Goal: Task Accomplishment & Management: Complete application form

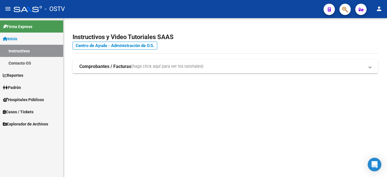
click at [12, 86] on span "Padrón" at bounding box center [12, 87] width 18 height 6
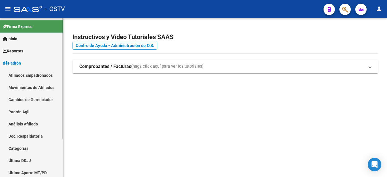
click at [17, 115] on link "Padrón Ágil" at bounding box center [31, 112] width 63 height 12
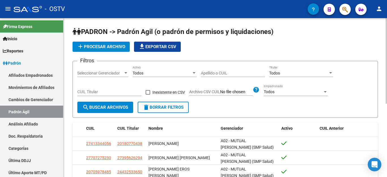
click at [237, 73] on input "Apellido o CUIL" at bounding box center [233, 73] width 64 height 5
type input "27506937596"
click at [118, 109] on span "search Buscar Archivos" at bounding box center [105, 107] width 46 height 5
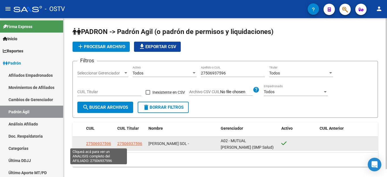
click at [100, 143] on span "27506937596" at bounding box center [98, 143] width 25 height 5
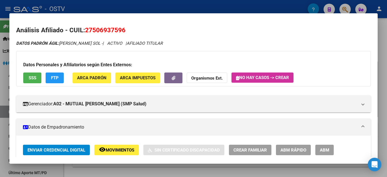
click at [251, 149] on span "Crear Familiar" at bounding box center [249, 150] width 33 height 5
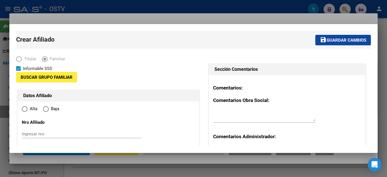
type input "30-71761343-7"
type input "GERLI ,PARTIDO LANUS"
type input "1824"
type input "TUCUMAN"
type input "1391"
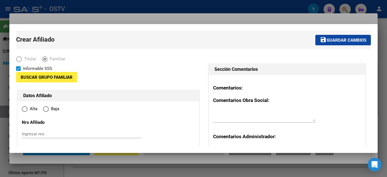
type input "6"
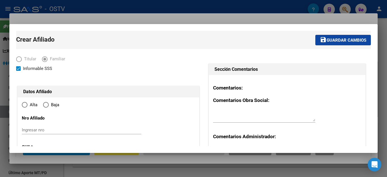
radio input "true"
type input "30-71761343-7"
click at [35, 129] on input "Ingresar nro" at bounding box center [82, 129] width 120 height 5
type input "70806275"
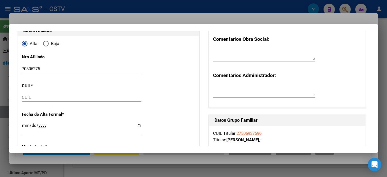
click at [29, 94] on div "CUIL" at bounding box center [82, 97] width 120 height 8
type input "20-70806275-9"
type input "70806275"
type input "[PERSON_NAME]"
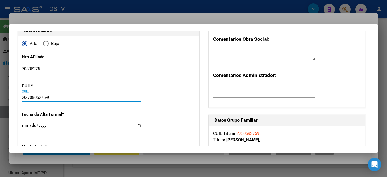
type input "[PERSON_NAME]"
type input "[DATE]"
type input "[GEOGRAPHIC_DATA][PERSON_NAME]"
type input "0000"
type input "[DATE][PERSON_NAME]"
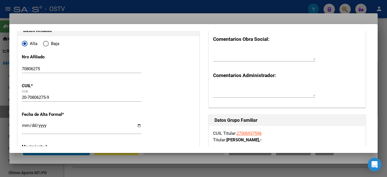
click at [23, 126] on input "Ingresar fecha" at bounding box center [82, 127] width 120 height 9
type input "[DATE]"
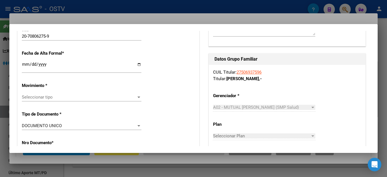
click at [35, 93] on div "Seleccionar tipo Seleccionar tipo" at bounding box center [82, 97] width 120 height 8
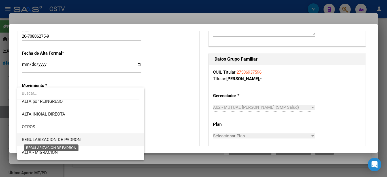
scroll to position [61, 0]
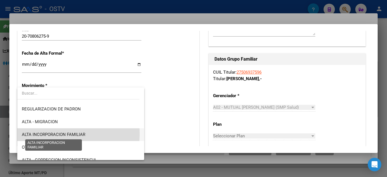
click at [52, 134] on span "ALTA INCORPORACION FAMILIAR" at bounding box center [53, 134] width 63 height 5
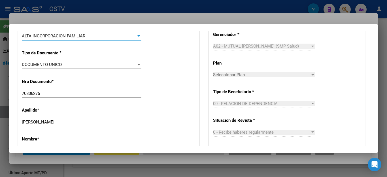
scroll to position [275, 0]
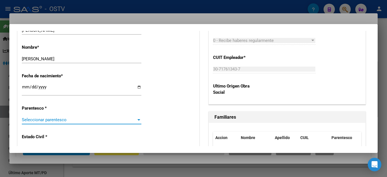
click at [57, 117] on span "Seleccionar parentesco" at bounding box center [79, 119] width 114 height 5
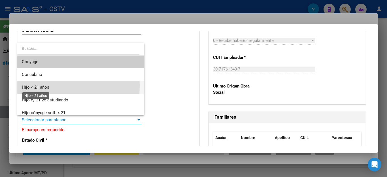
click at [27, 86] on span "Hijo < 21 años" at bounding box center [35, 87] width 27 height 5
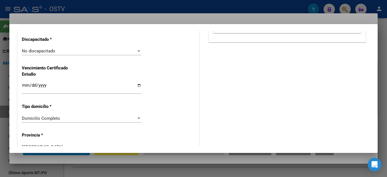
scroll to position [520, 0]
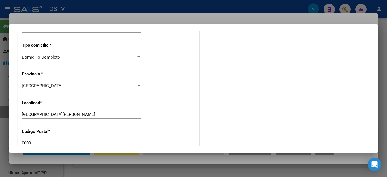
click at [38, 141] on input "0000" at bounding box center [82, 143] width 120 height 5
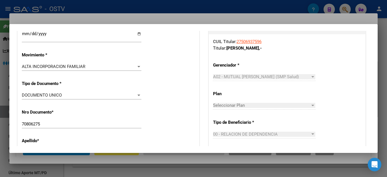
scroll to position [0, 0]
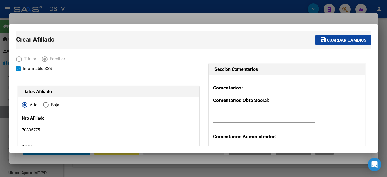
type input "1757"
click at [340, 43] on button "save Guardar cambios" at bounding box center [343, 40] width 56 height 10
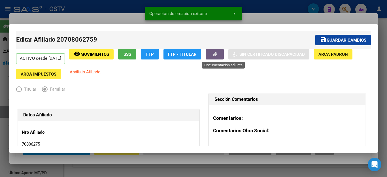
click at [223, 50] on button "button" at bounding box center [215, 54] width 18 height 10
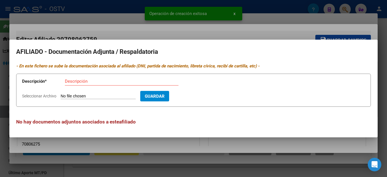
click at [63, 96] on input "Seleccionar Archivo" at bounding box center [98, 96] width 75 height 5
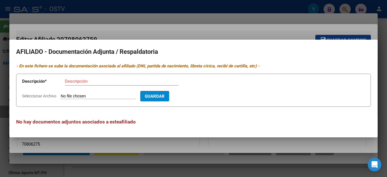
click at [80, 97] on input "Seleccionar Archivo" at bounding box center [98, 96] width 75 height 5
type input "C:\fakepath\IMG_20251013_160709.jpg"
click at [155, 98] on button "Eliminar" at bounding box center [154, 96] width 28 height 10
click at [67, 94] on input "Seleccionar Archivo" at bounding box center [98, 96] width 75 height 5
type input "C:\fakepath\IMG_20251013_161326.jpg"
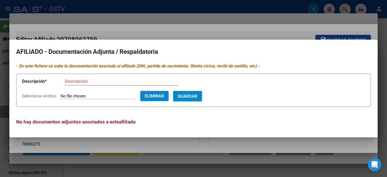
click at [95, 76] on app-form-text-field "Descripción * Descripción" at bounding box center [104, 82] width 165 height 17
click at [81, 78] on div "Descripción" at bounding box center [122, 81] width 114 height 8
type input "incorporacion"
click at [195, 93] on span "Guardar" at bounding box center [188, 95] width 20 height 5
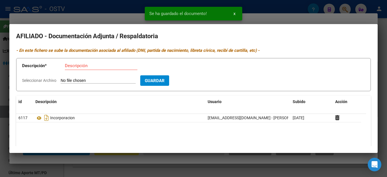
click at [71, 80] on input "Seleccionar Archivo" at bounding box center [98, 80] width 75 height 5
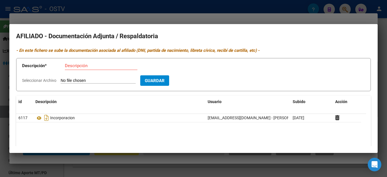
type input "C:\fakepath\IMG_20251013_161335.jpg"
click at [73, 63] on div "Descripción" at bounding box center [101, 65] width 73 height 8
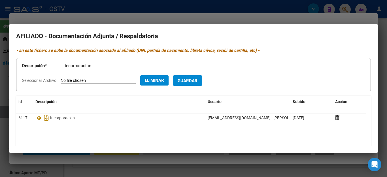
type input "incorporacion"
click at [173, 80] on button "Guardar" at bounding box center [187, 80] width 29 height 10
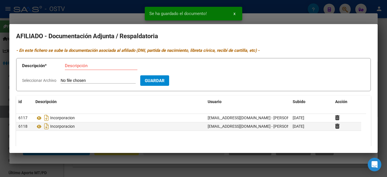
click at [348, 8] on div at bounding box center [193, 88] width 387 height 177
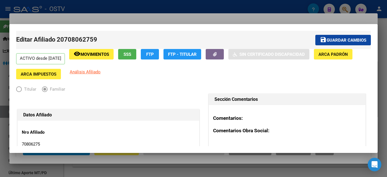
click at [343, 42] on span "Guardar cambios" at bounding box center [347, 40] width 40 height 5
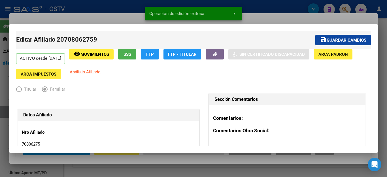
click at [94, 14] on div at bounding box center [193, 88] width 387 height 177
